Goal: Task Accomplishment & Management: Manage account settings

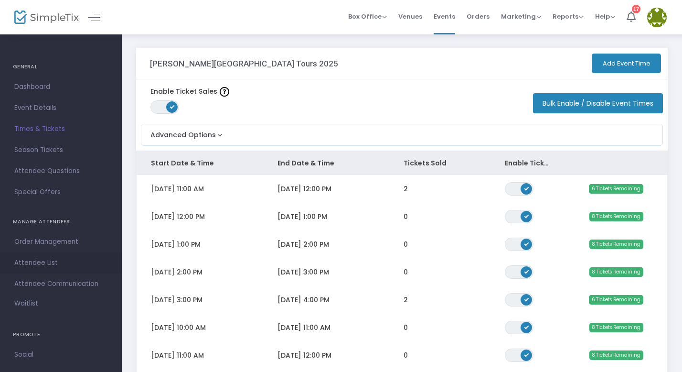
click at [38, 260] on span "Attendee List" at bounding box center [60, 263] width 93 height 12
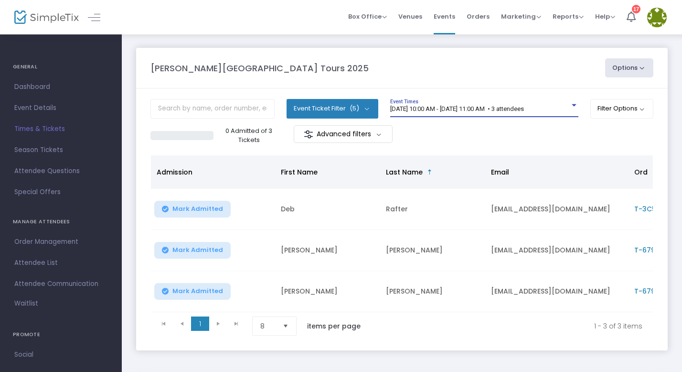
click at [464, 106] on span "[DATE] 10:00 AM - [DATE] 11:00 AM • 3 attendees" at bounding box center [457, 108] width 134 height 7
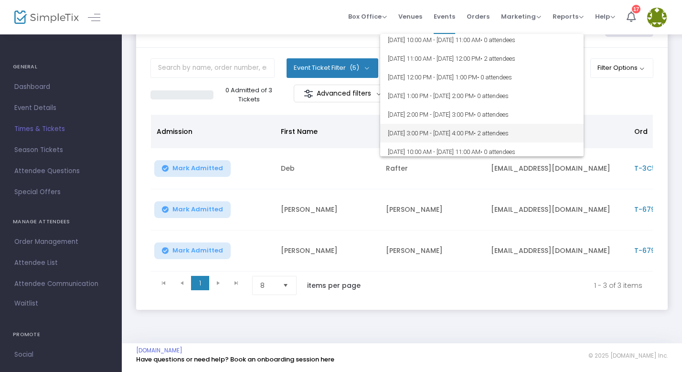
scroll to position [4090, 0]
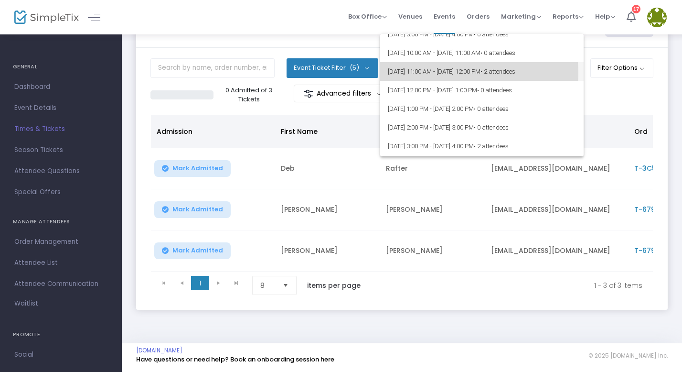
click at [461, 73] on span "8/14/2025 @ 11:00 AM - 8/14/2025 @ 12:00 PM • 2 attendees" at bounding box center [482, 71] width 188 height 19
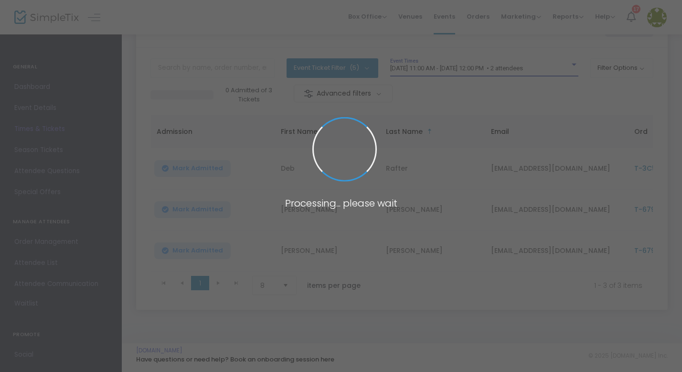
scroll to position [6, 0]
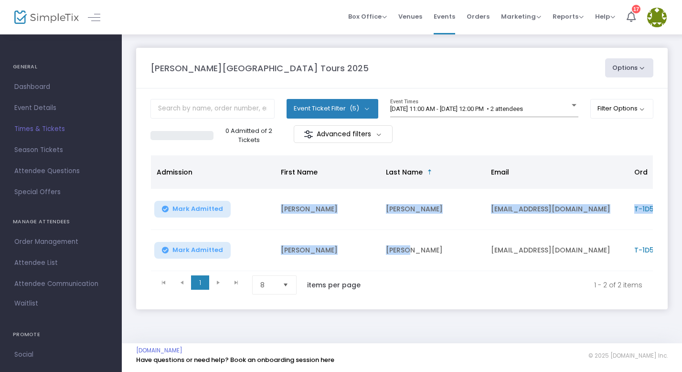
drag, startPoint x: 282, startPoint y: 203, endPoint x: 421, endPoint y: 249, distance: 146.7
click at [421, 249] on tbody "Mark Admitted Daniel Ortega ortegad5@gmail.com T-1D5B6749-3 Adult Mark Admitted…" at bounding box center [485, 230] width 669 height 82
copy tbody "Daniel Ortega ortegad5@gmail.com T-1D5B6749-3 Adult Mark Admitted Daniel Ortega"
